Goal: Find specific page/section: Find specific page/section

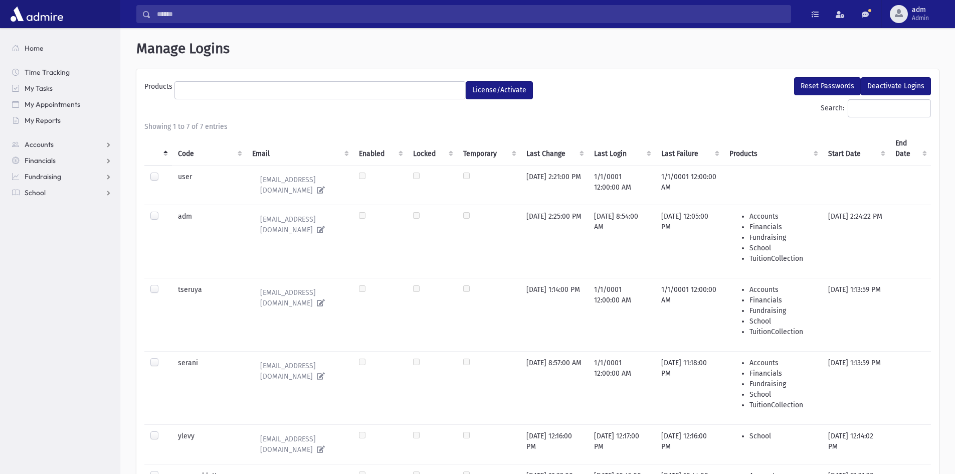
select select
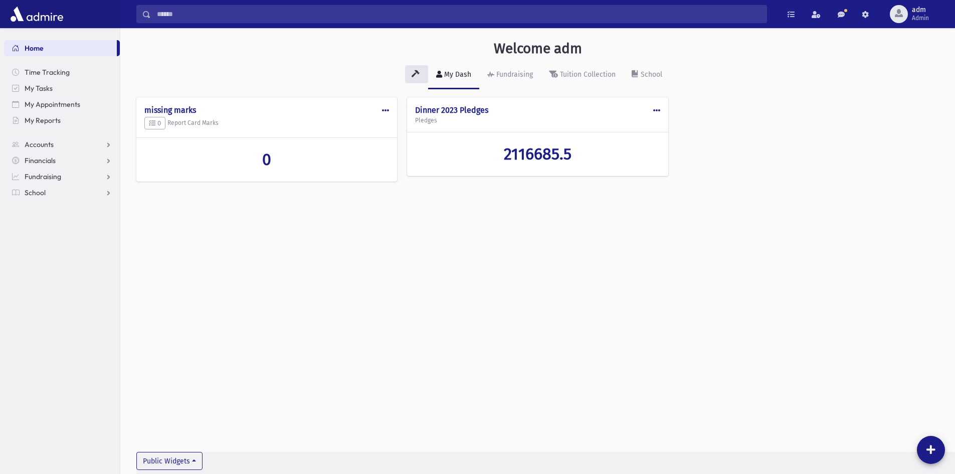
click at [655, 109] on span at bounding box center [656, 110] width 7 height 7
click at [633, 256] on div "Welcome adm My Dash Fundraising Tuition Collection School Public Edit Delete Ma…" at bounding box center [537, 251] width 835 height 446
click at [41, 140] on span "Accounts" at bounding box center [39, 144] width 29 height 9
click at [66, 157] on span "Account List" at bounding box center [49, 160] width 39 height 9
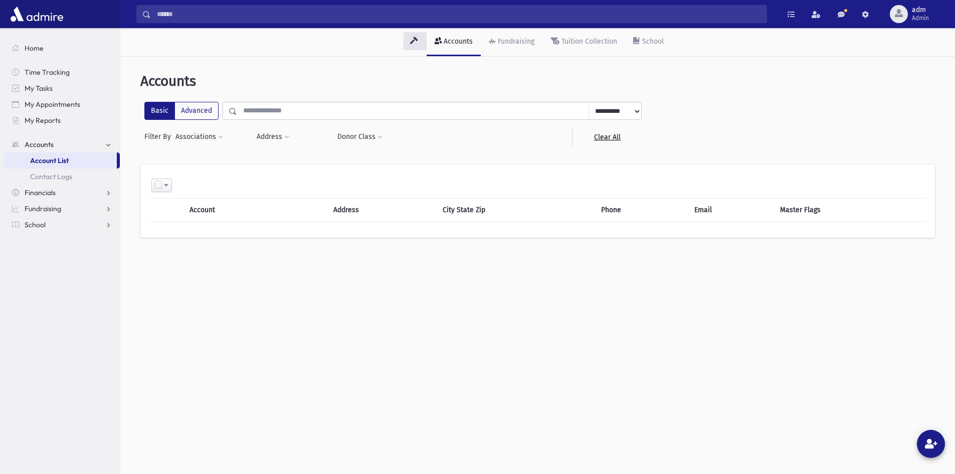
click at [620, 137] on link "Clear All" at bounding box center [607, 137] width 70 height 18
click at [93, 186] on link "Financials" at bounding box center [62, 193] width 116 height 16
click at [80, 139] on link "Accounts" at bounding box center [62, 144] width 116 height 16
click at [92, 158] on link "Account List" at bounding box center [60, 160] width 113 height 16
click at [550, 49] on link "Tuition Collection" at bounding box center [584, 42] width 83 height 28
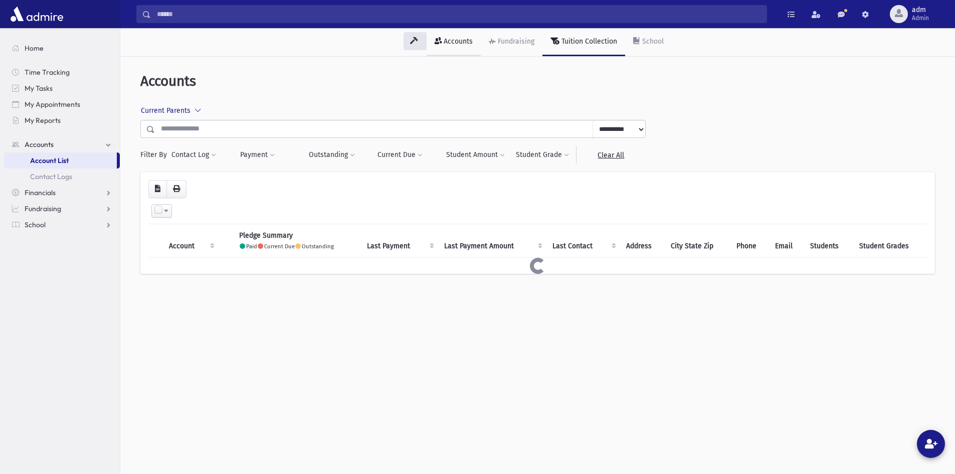
drag, startPoint x: 448, startPoint y: 50, endPoint x: 450, endPoint y: 62, distance: 12.6
click at [448, 50] on link "Accounts" at bounding box center [454, 42] width 54 height 28
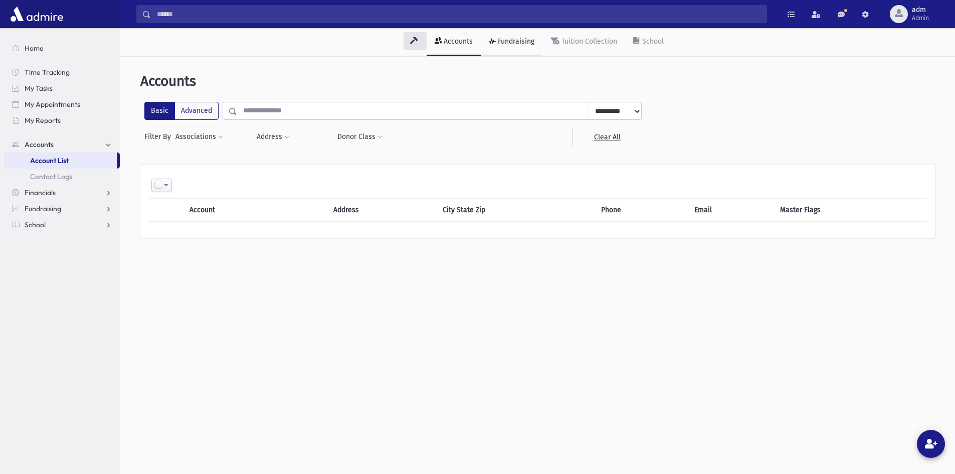
click at [509, 54] on link "Fundraising" at bounding box center [512, 42] width 62 height 28
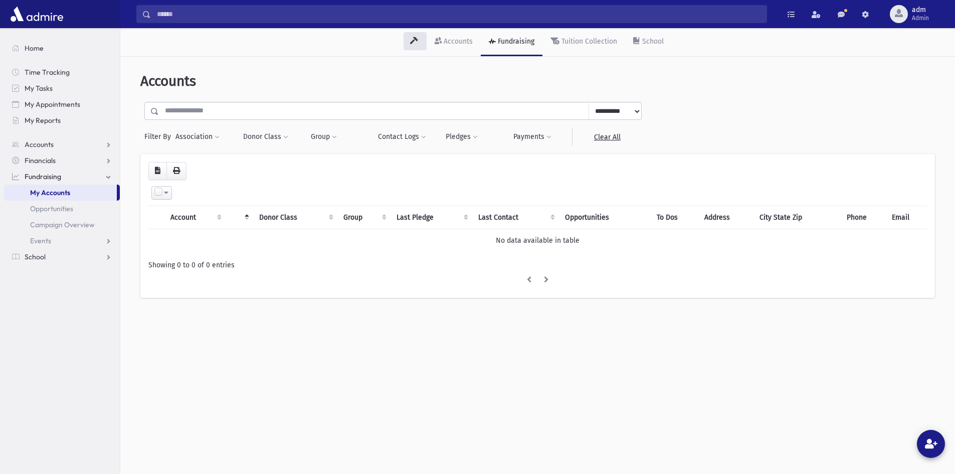
click at [776, 55] on div "Accounts Fundraising Tuition Collection School" at bounding box center [537, 42] width 835 height 29
click at [262, 140] on button "Donor Class" at bounding box center [266, 137] width 46 height 18
click at [274, 168] on select "**********" at bounding box center [283, 164] width 72 height 18
click at [405, 157] on div "Loading... Select All Deselect All Invert Selection Create Opportunities Create…" at bounding box center [537, 226] width 795 height 144
click at [291, 220] on th "Donor Class" at bounding box center [295, 217] width 84 height 23
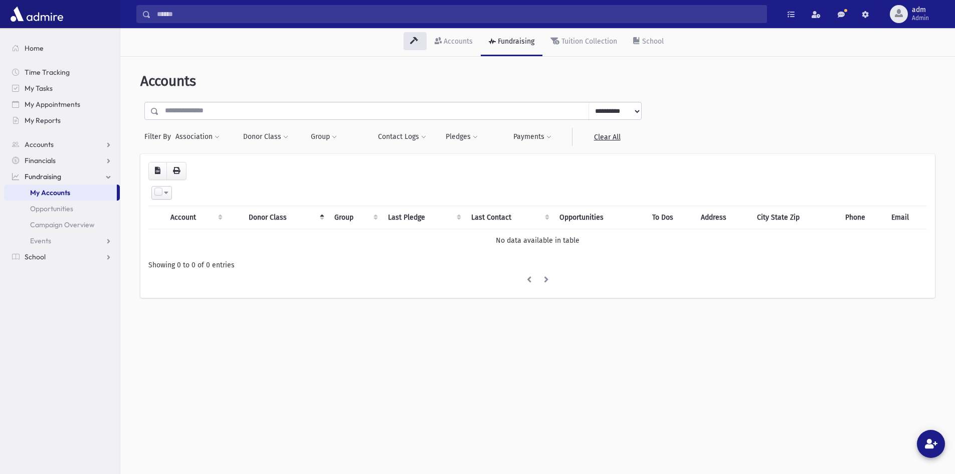
click at [66, 191] on span "My Accounts" at bounding box center [50, 192] width 40 height 9
click at [440, 42] on icon at bounding box center [438, 40] width 7 height 7
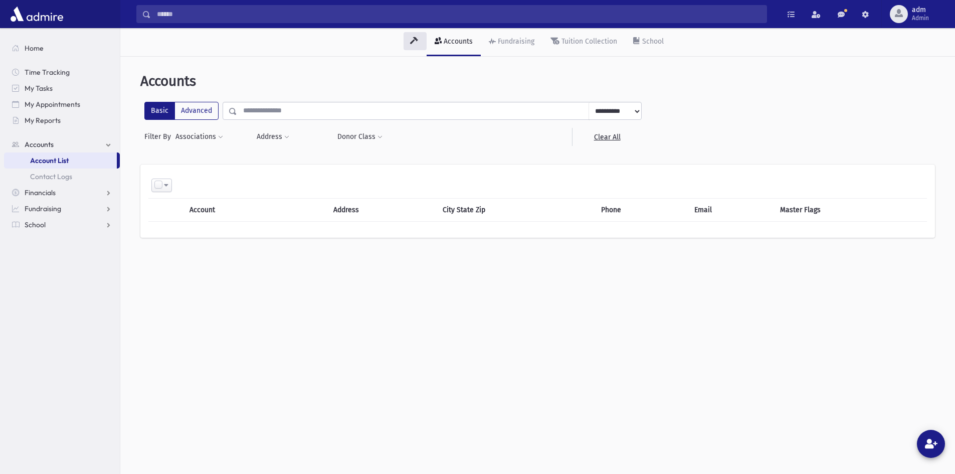
click at [201, 211] on th "Account" at bounding box center [238, 210] width 109 height 23
click at [609, 33] on link "Tuition Collection" at bounding box center [584, 42] width 83 height 28
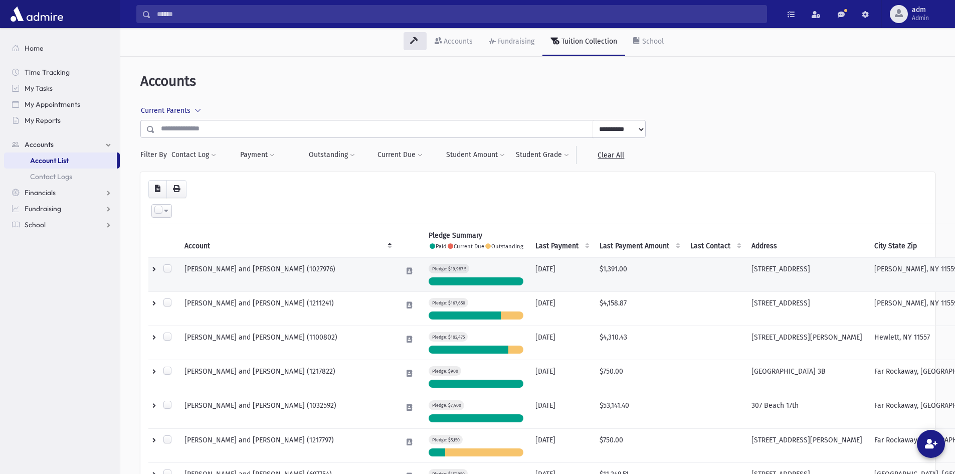
click at [152, 274] on td at bounding box center [163, 274] width 30 height 34
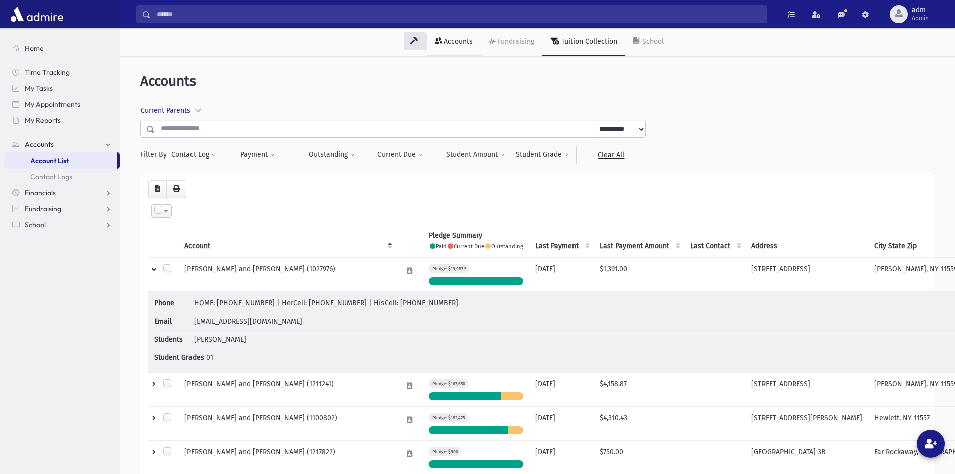
click at [457, 42] on div "Accounts" at bounding box center [457, 41] width 31 height 9
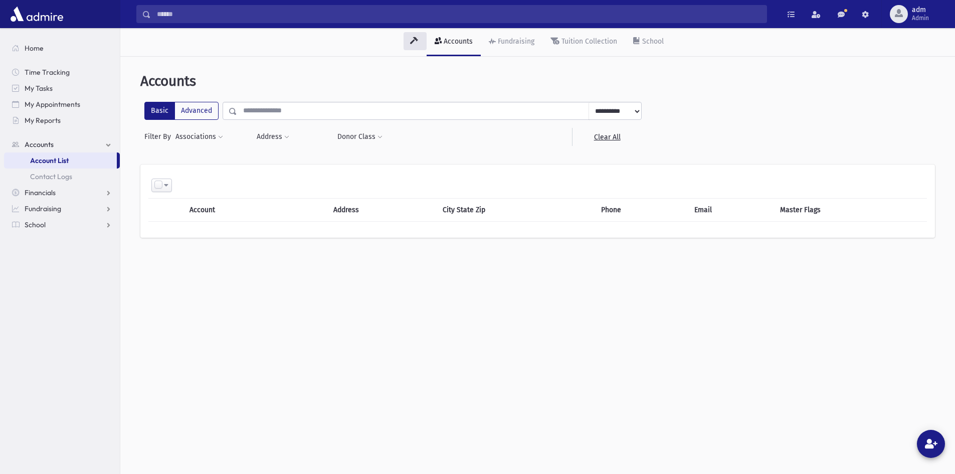
click at [167, 188] on span at bounding box center [166, 185] width 5 height 7
click at [391, 175] on th "Select All Deselect All Invert Selection Create Tasks" at bounding box center [537, 185] width 779 height 26
click at [214, 136] on button "Associations" at bounding box center [199, 137] width 49 height 18
click at [229, 168] on select "**********" at bounding box center [215, 166] width 68 height 18
click at [402, 153] on div "**********" at bounding box center [537, 133] width 795 height 63
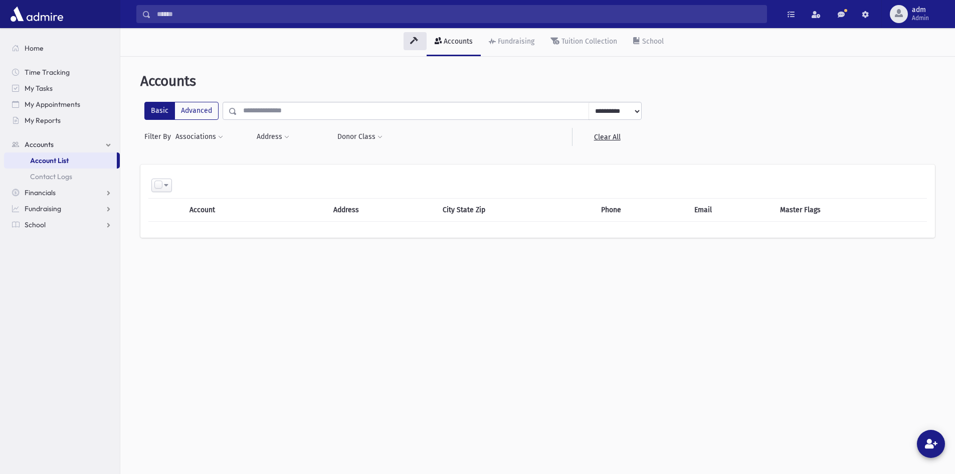
click at [265, 211] on th "Account" at bounding box center [238, 210] width 109 height 23
drag, startPoint x: 818, startPoint y: 302, endPoint x: 740, endPoint y: 301, distance: 78.2
click at [818, 302] on div "**********" at bounding box center [537, 284] width 835 height 446
click at [573, 41] on div "Tuition Collection" at bounding box center [589, 41] width 58 height 9
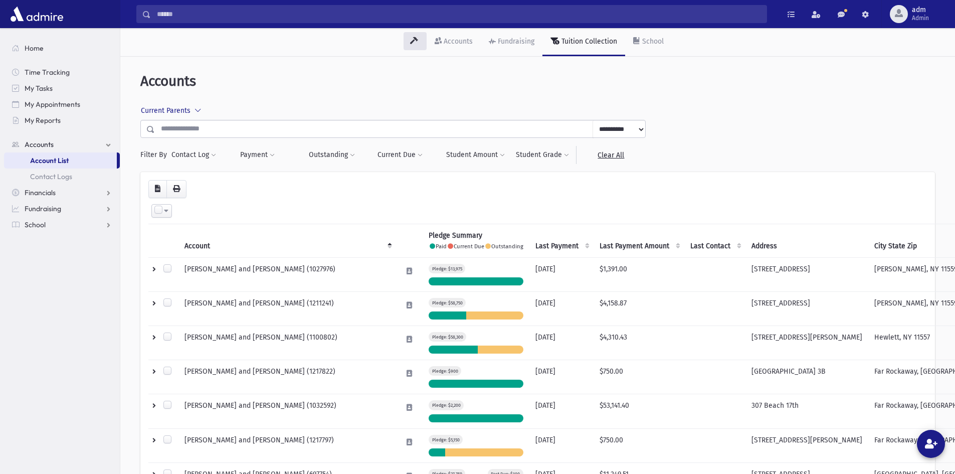
drag, startPoint x: 87, startPoint y: 306, endPoint x: 287, endPoint y: 190, distance: 231.9
click at [87, 305] on section "Home Time Tracking My Tasks My Appointments My Reports Accounts Accounts Accoun…" at bounding box center [60, 251] width 120 height 446
